Goal: Task Accomplishment & Management: Manage account settings

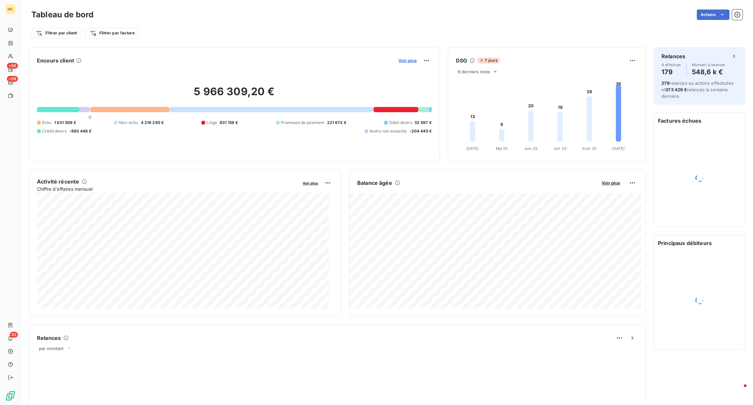
click at [403, 59] on span "Voir plus" at bounding box center [408, 60] width 18 height 5
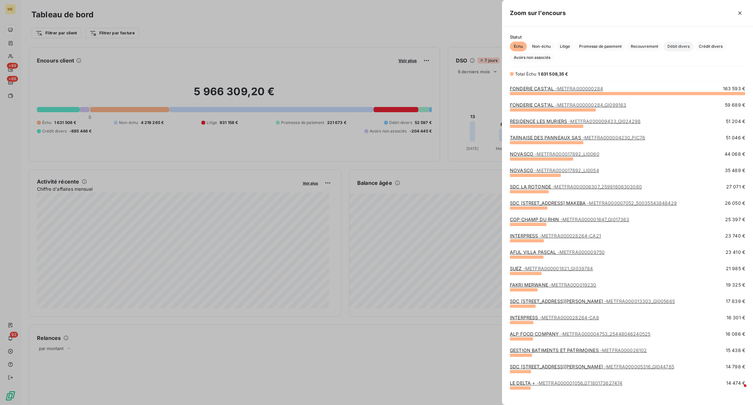
scroll to position [304, 244]
click at [697, 46] on span "Crédit divers" at bounding box center [711, 47] width 32 height 10
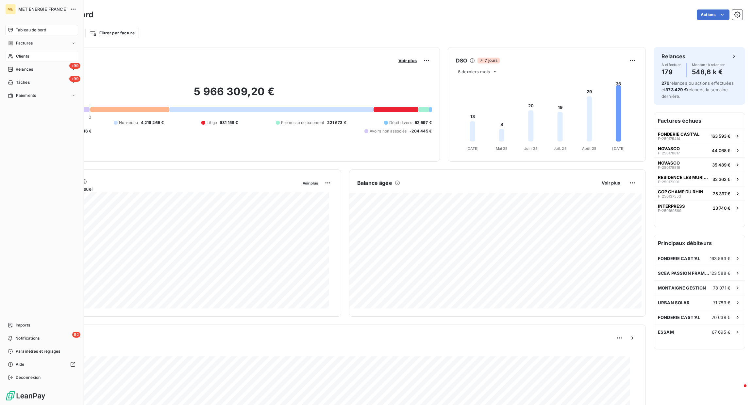
click at [18, 58] on span "Clients" at bounding box center [22, 56] width 13 height 6
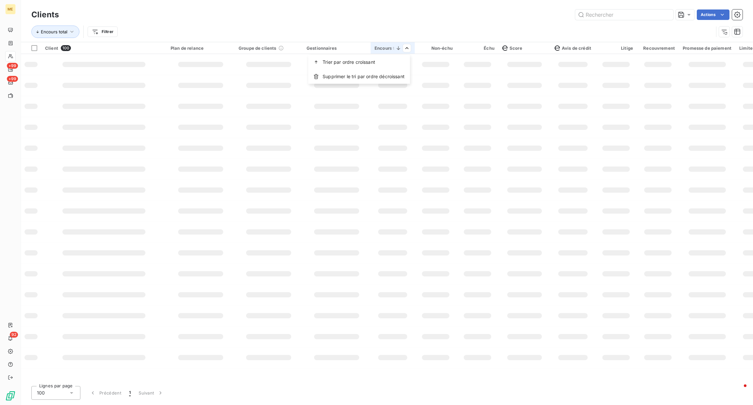
click at [410, 31] on html "ME +99 +99 92 Clients Actions Encours total Filtrer Client 100 Plan de relance …" at bounding box center [376, 202] width 753 height 405
click at [408, 22] on div "Encours total Filtrer" at bounding box center [386, 32] width 711 height 20
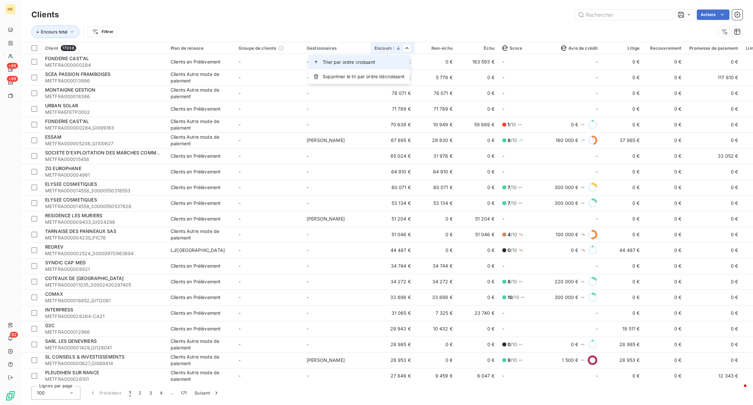
click at [399, 64] on div "Trier par ordre croissant" at bounding box center [359, 62] width 102 height 14
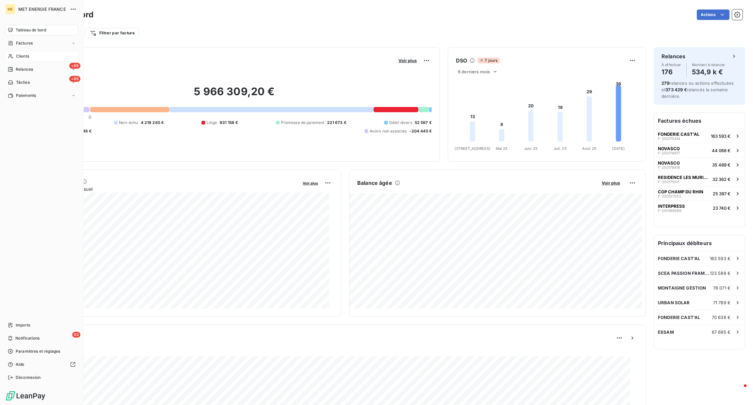
click at [12, 54] on icon at bounding box center [11, 56] width 6 height 5
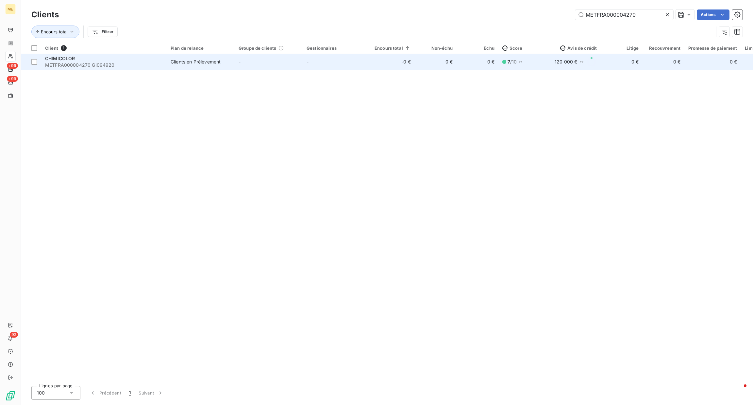
type input "METFRA000004270"
click at [143, 64] on span "METFRA000004270_GI094920" at bounding box center [104, 65] width 118 height 7
